Goal: Complete application form: Complete application form

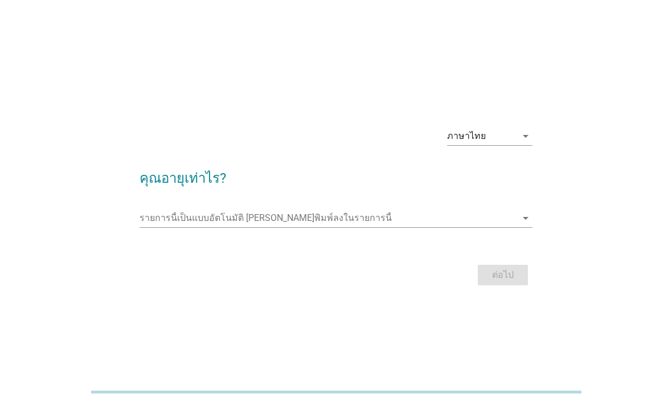
click at [157, 227] on input "รายการนี้เป็นแบบอัตโนมัติ คุณสามารถพิมพ์ลงในรายการนี้" at bounding box center [329, 218] width 378 height 18
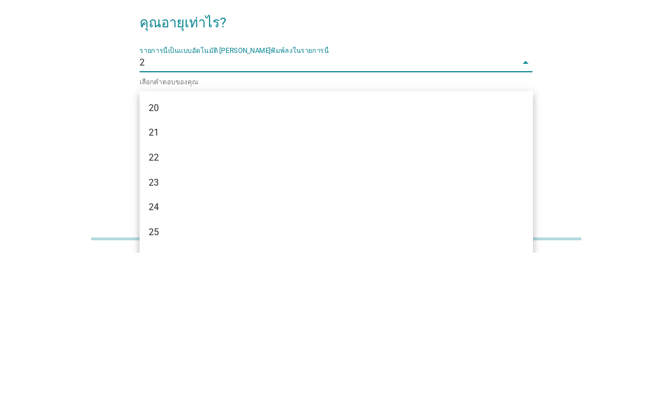
type input "20"
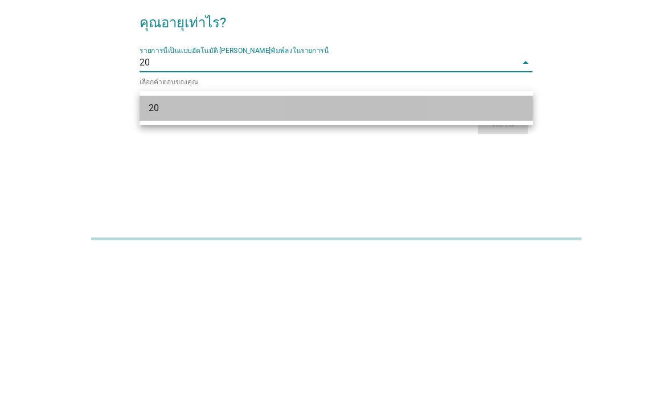
click at [156, 255] on div "20" at bounding box center [321, 262] width 344 height 14
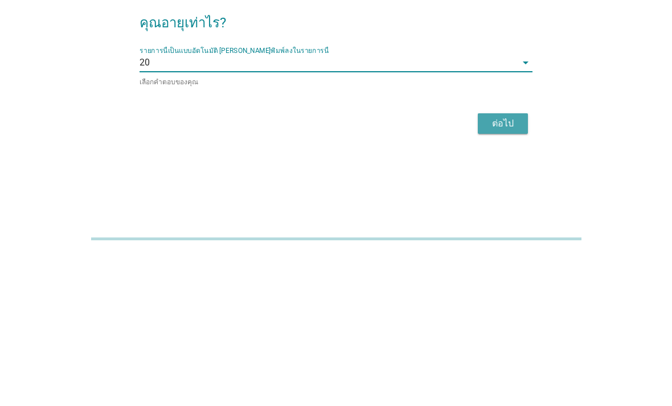
click at [499, 270] on div "ต่อไป" at bounding box center [503, 277] width 32 height 14
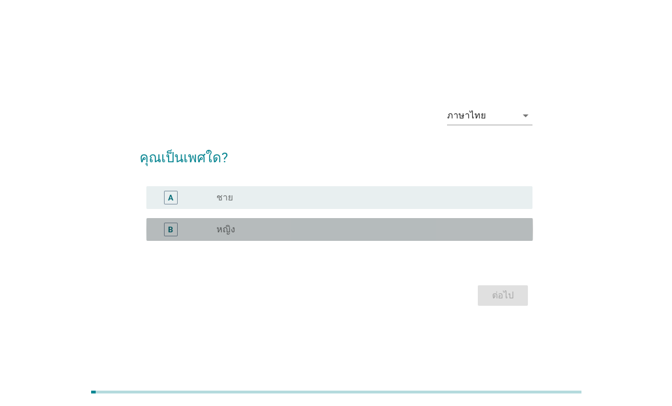
click at [194, 236] on div "B" at bounding box center [187, 230] width 62 height 14
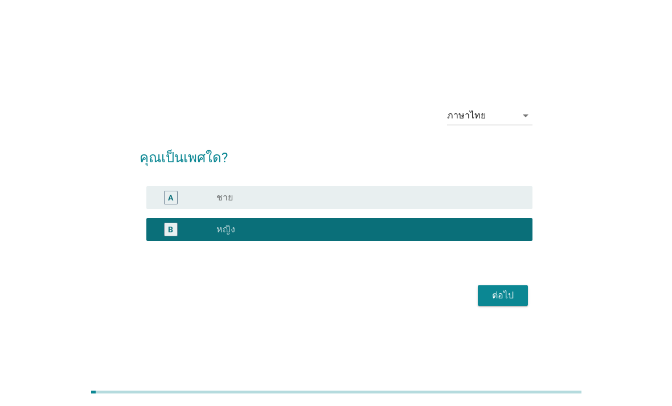
click at [503, 303] on div "ต่อไป" at bounding box center [503, 296] width 32 height 14
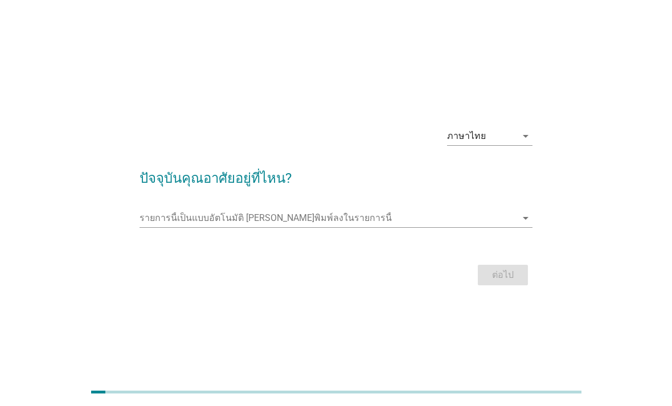
click at [160, 227] on input "รายการนี้เป็นแบบอัตโนมัติ คุณสามารถพิมพ์ลงในรายการนี้" at bounding box center [329, 218] width 378 height 18
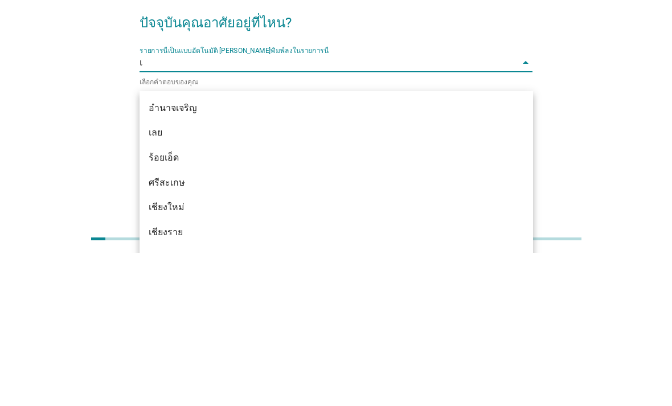
type input "เช"
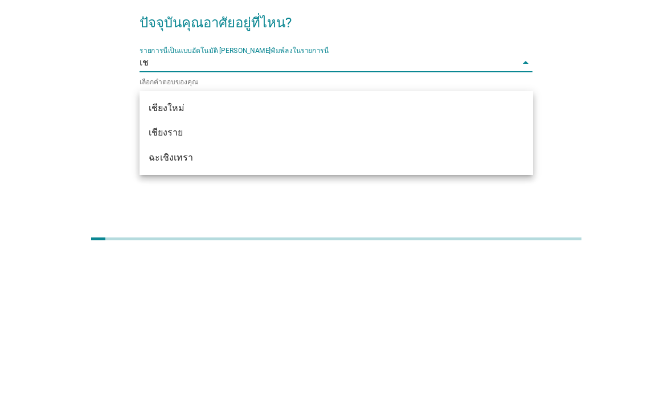
click at [176, 255] on div "เชียงใหม่" at bounding box center [321, 262] width 344 height 14
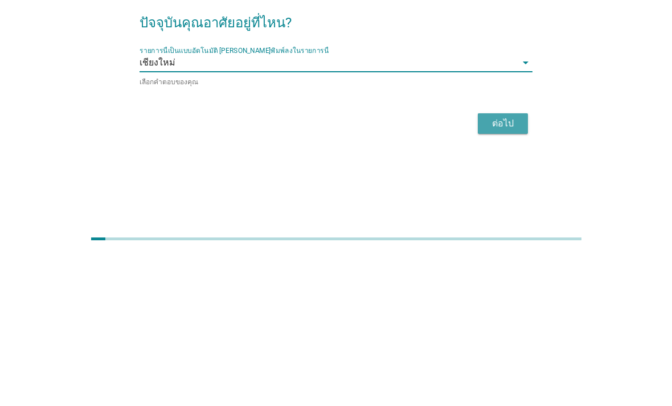
click at [491, 270] on div "ต่อไป" at bounding box center [503, 277] width 32 height 14
